Goal: Check status: Check status

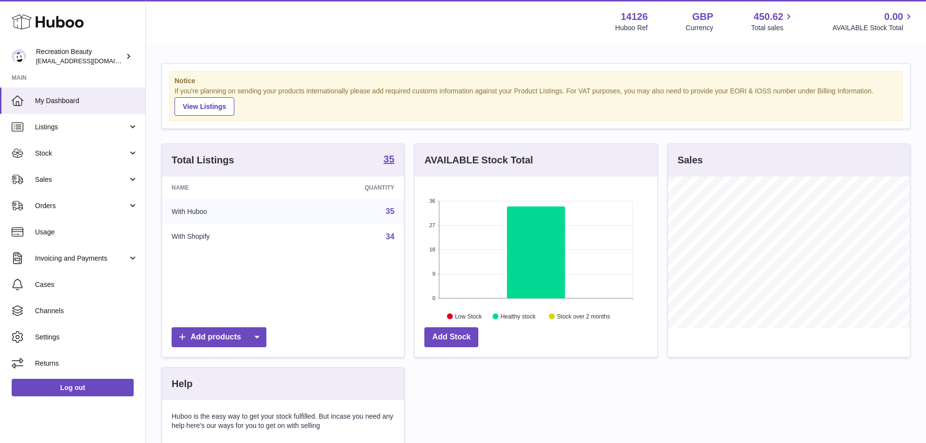
scroll to position [152, 243]
click at [64, 185] on link "Sales" at bounding box center [72, 179] width 145 height 26
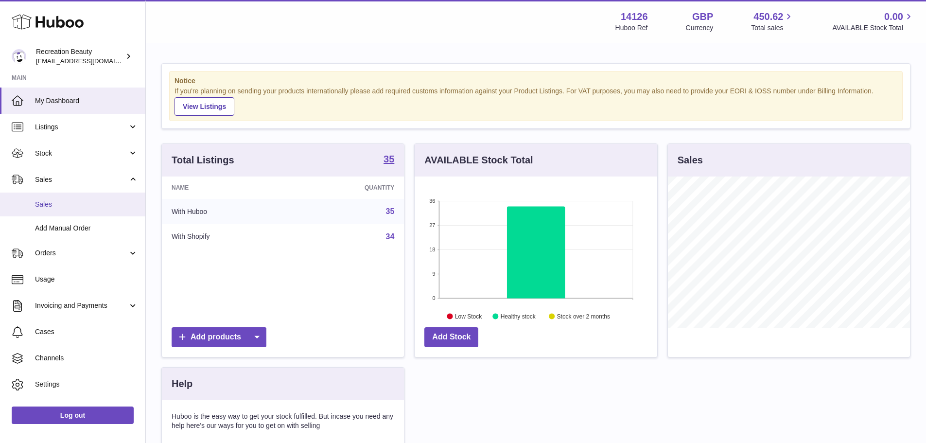
click at [64, 200] on span "Sales" at bounding box center [86, 204] width 103 height 9
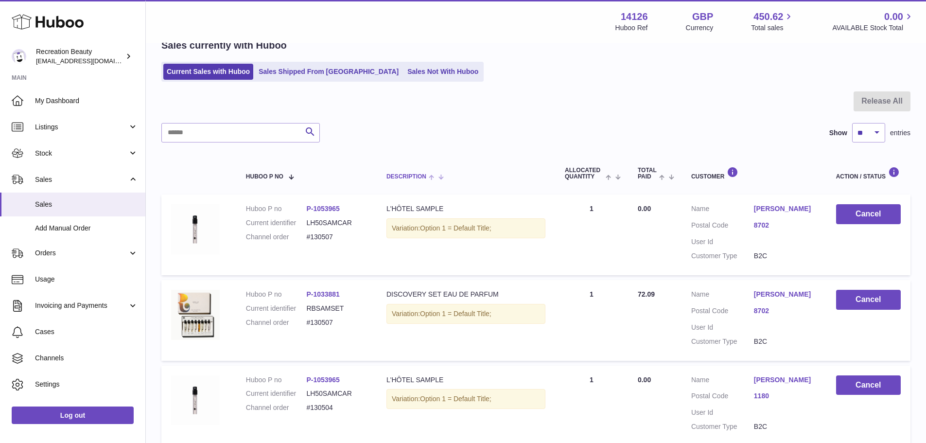
scroll to position [49, 0]
drag, startPoint x: 346, startPoint y: 214, endPoint x: 315, endPoint y: 214, distance: 31.1
click at [315, 214] on dd "P-1053965" at bounding box center [336, 209] width 61 height 9
copy link "1053965"
click at [267, 142] on input "text" at bounding box center [240, 133] width 159 height 19
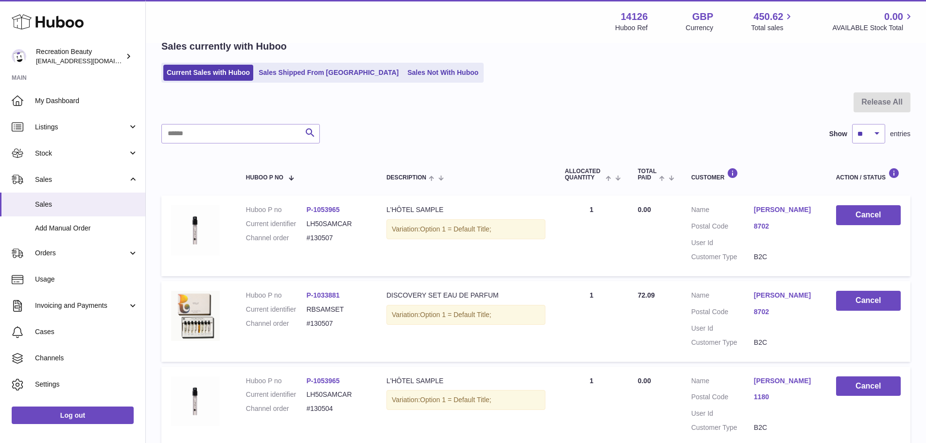
click at [282, 104] on div at bounding box center [535, 108] width 749 height 32
click at [305, 76] on link "Sales Shipped From [GEOGRAPHIC_DATA]" at bounding box center [328, 73] width 147 height 16
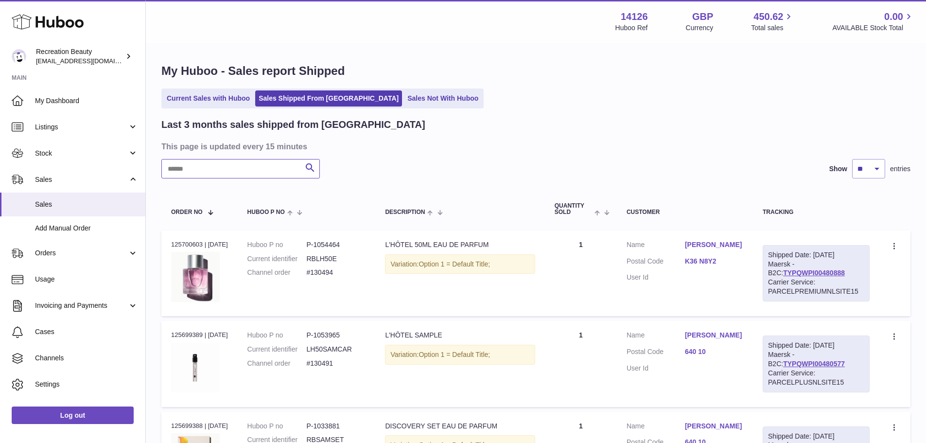
click at [213, 169] on input "text" at bounding box center [240, 168] width 159 height 19
paste input "******"
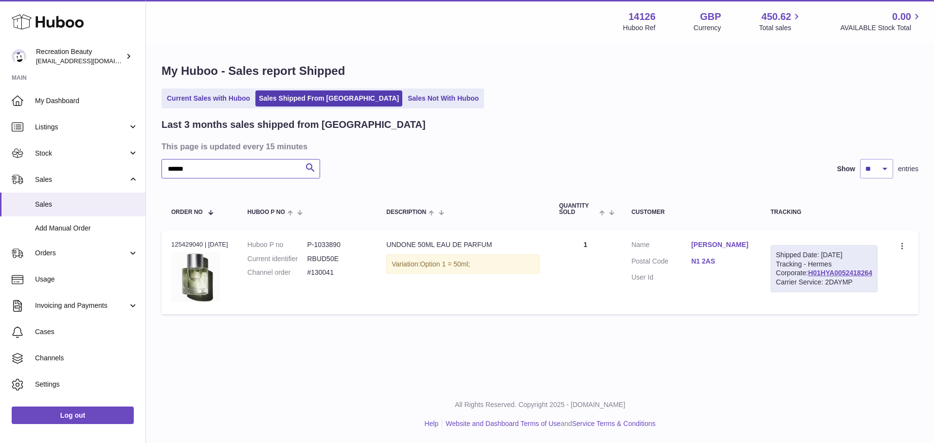
type input "******"
click at [512, 157] on div "Last 3 months sales shipped from [GEOGRAPHIC_DATA] This page is updated every 1…" at bounding box center [539, 218] width 757 height 201
click at [857, 277] on link "H01HYA0052418264" at bounding box center [840, 273] width 64 height 8
drag, startPoint x: 714, startPoint y: 266, endPoint x: 722, endPoint y: 266, distance: 8.3
click at [718, 266] on dd "N1 2AS" at bounding box center [721, 263] width 60 height 12
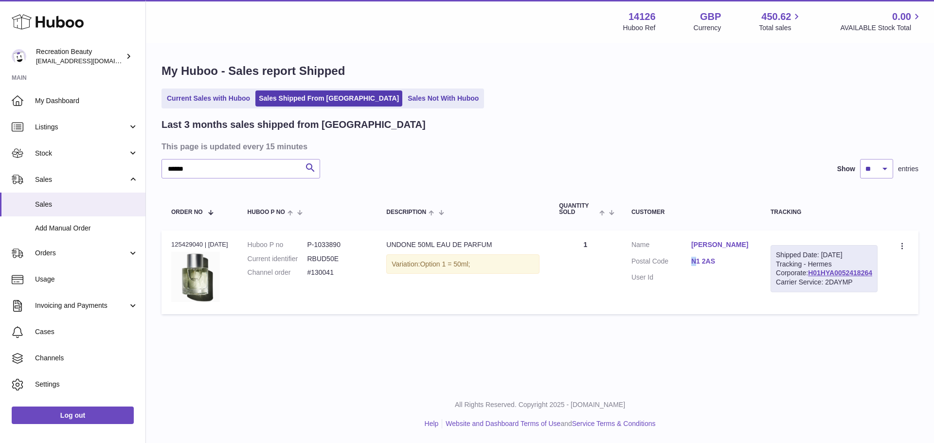
click at [733, 264] on link "N1 2AS" at bounding box center [721, 261] width 60 height 9
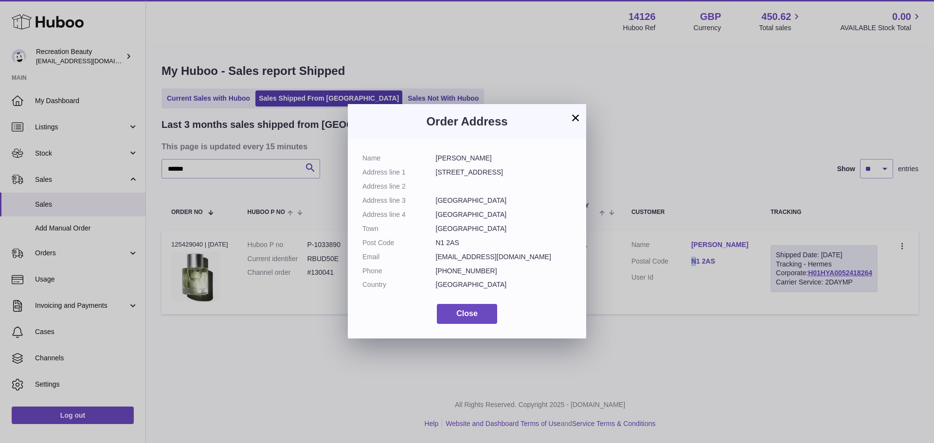
drag, startPoint x: 436, startPoint y: 243, endPoint x: 458, endPoint y: 243, distance: 22.4
click at [458, 243] on dd "N1 2AS" at bounding box center [504, 242] width 136 height 9
copy dd "N1 2AS"
click at [666, 205] on div "× Order Address Name [PERSON_NAME] Address line [STREET_ADDRESS] Address line 2…" at bounding box center [467, 221] width 934 height 443
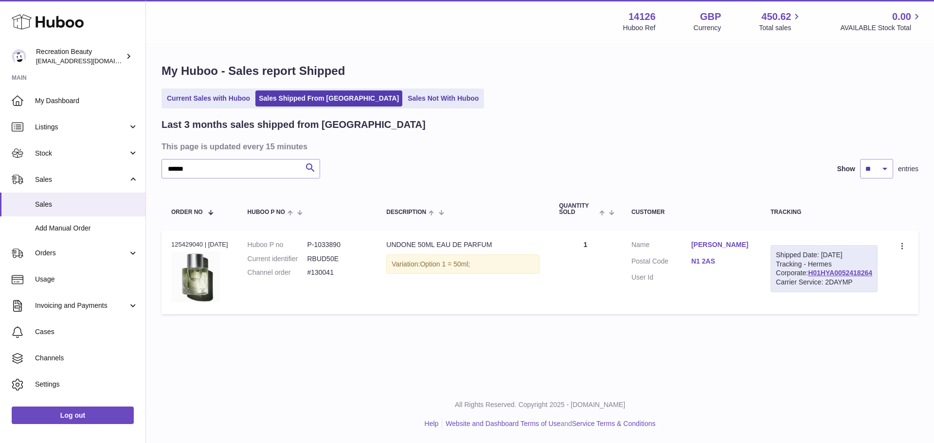
click at [533, 182] on div "Last 3 months sales shipped from [GEOGRAPHIC_DATA] This page is updated every 1…" at bounding box center [539, 218] width 757 height 201
click at [336, 247] on dd "P-1033890" at bounding box center [337, 244] width 60 height 9
copy dd "1033890"
